Goal: Task Accomplishment & Management: Manage account settings

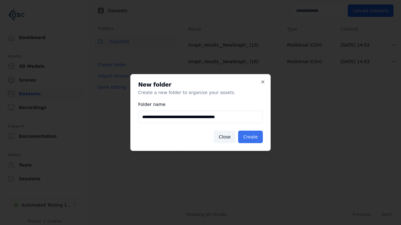
type input "**********"
click at [251, 137] on button "Create" at bounding box center [250, 137] width 25 height 13
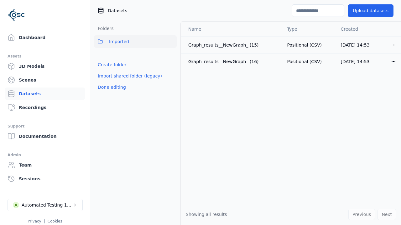
click at [111, 93] on button "Done editing" at bounding box center [112, 87] width 36 height 11
click at [105, 82] on button "Done editing" at bounding box center [112, 87] width 36 height 11
click at [172, 55] on html "Support Dashboard Assets 3D Models Scenes Datasets Recordings Support Documenta…" at bounding box center [200, 112] width 401 height 225
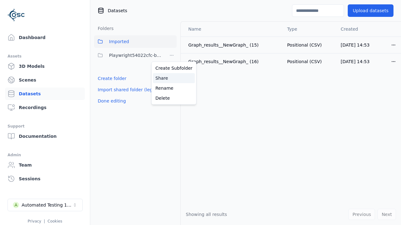
click at [171, 78] on div "Share" at bounding box center [174, 78] width 42 height 10
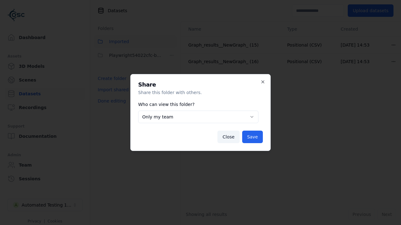
click at [198, 117] on button "Only my team" at bounding box center [198, 117] width 120 height 13
click at [262, 83] on icon "button" at bounding box center [262, 82] width 5 height 5
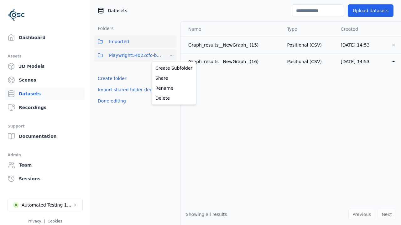
click at [172, 56] on html "Support Dashboard Assets 3D Models Scenes Datasets Recordings Support Documenta…" at bounding box center [200, 112] width 401 height 225
click at [165, 97] on div "Delete" at bounding box center [174, 98] width 42 height 10
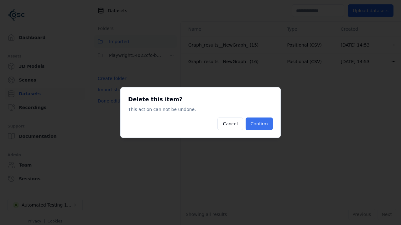
click at [261, 121] on button "Confirm" at bounding box center [259, 124] width 27 height 13
